Goal: Task Accomplishment & Management: Use online tool/utility

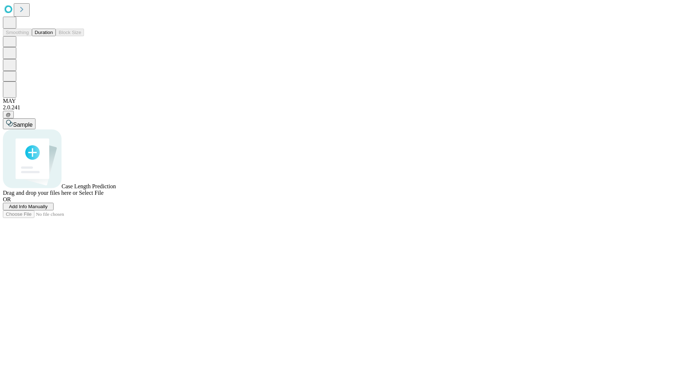
click at [53, 36] on button "Duration" at bounding box center [44, 33] width 24 height 8
click at [48, 209] on span "Add Info Manually" at bounding box center [28, 206] width 39 height 5
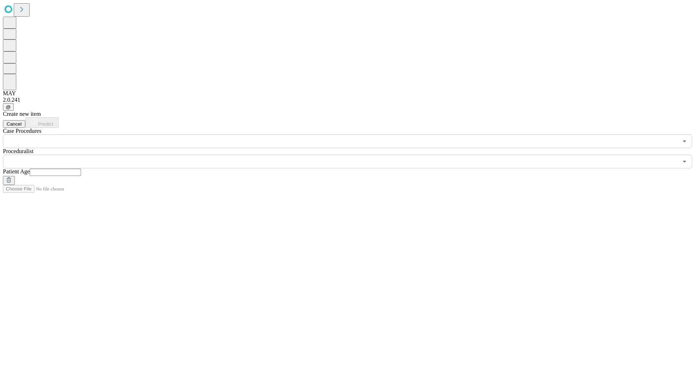
click at [81, 169] on input "text" at bounding box center [55, 172] width 51 height 7
type input "**"
click at [353, 155] on input "text" at bounding box center [340, 162] width 675 height 14
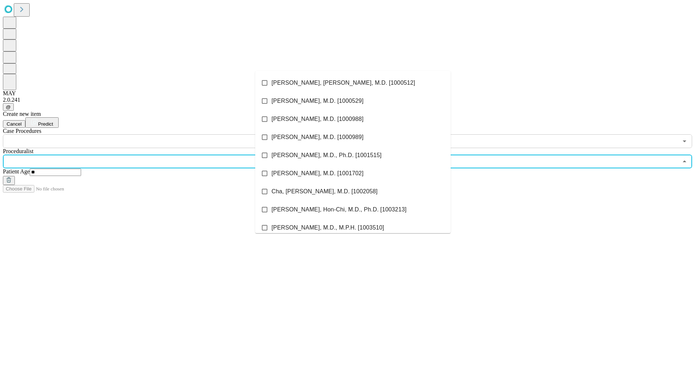
click at [353, 83] on li "[PERSON_NAME], [PERSON_NAME], M.D. [1000512]" at bounding box center [353, 83] width 196 height 18
